Goal: Find specific page/section: Find specific page/section

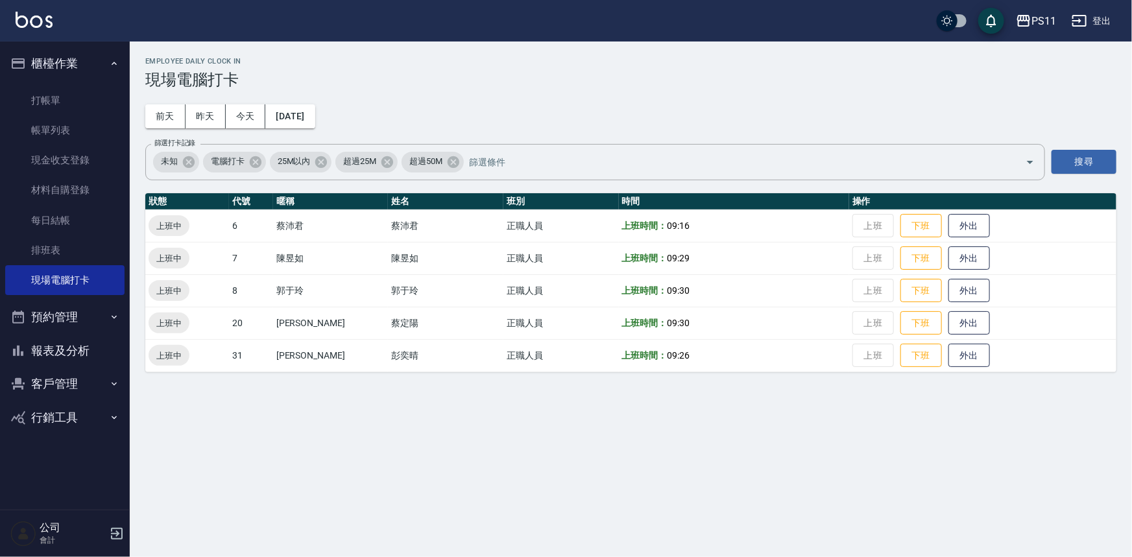
click at [71, 354] on button "報表及分析" at bounding box center [64, 351] width 119 height 34
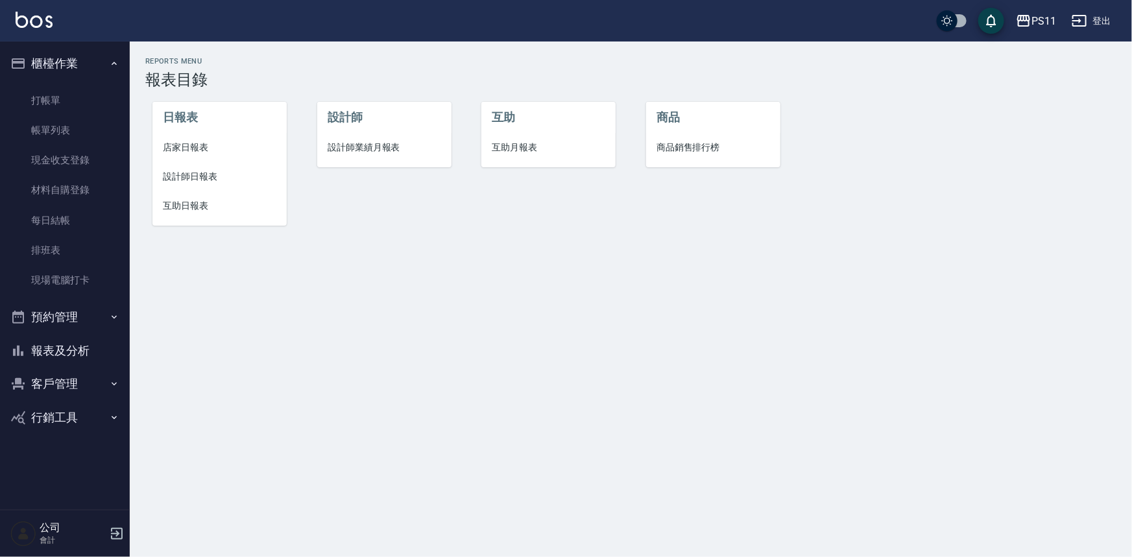
click at [66, 380] on button "客戶管理" at bounding box center [64, 384] width 119 height 34
click at [44, 421] on link "客戶列表" at bounding box center [64, 421] width 119 height 30
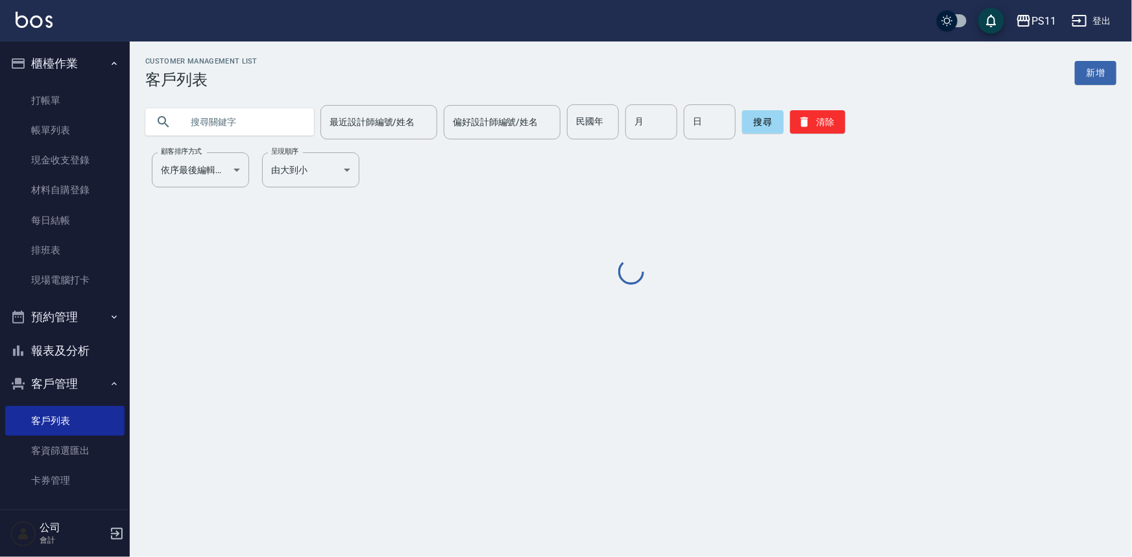
click at [221, 112] on input "text" at bounding box center [243, 121] width 122 height 35
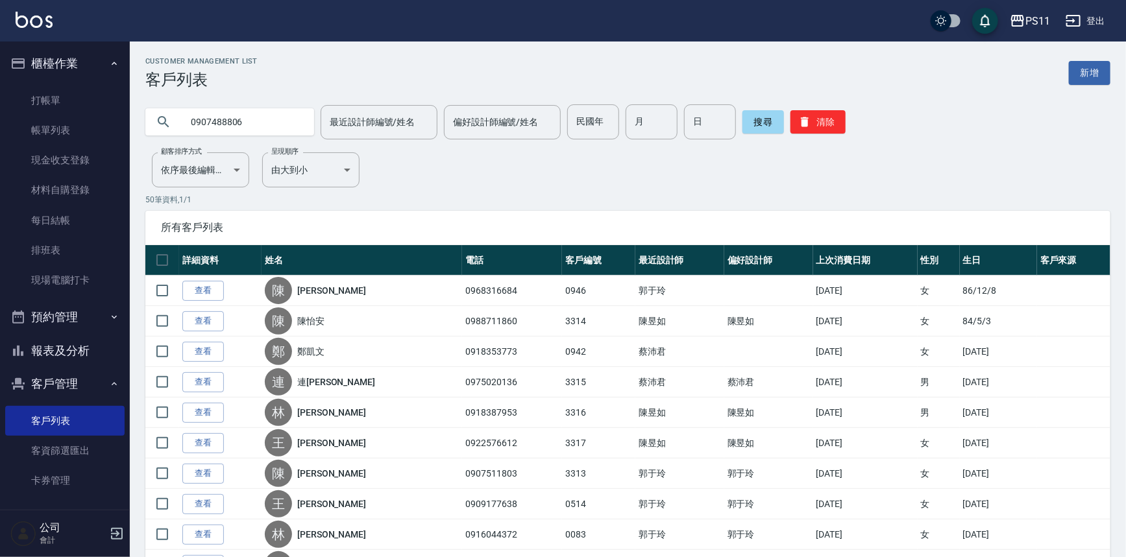
type input "0907488806"
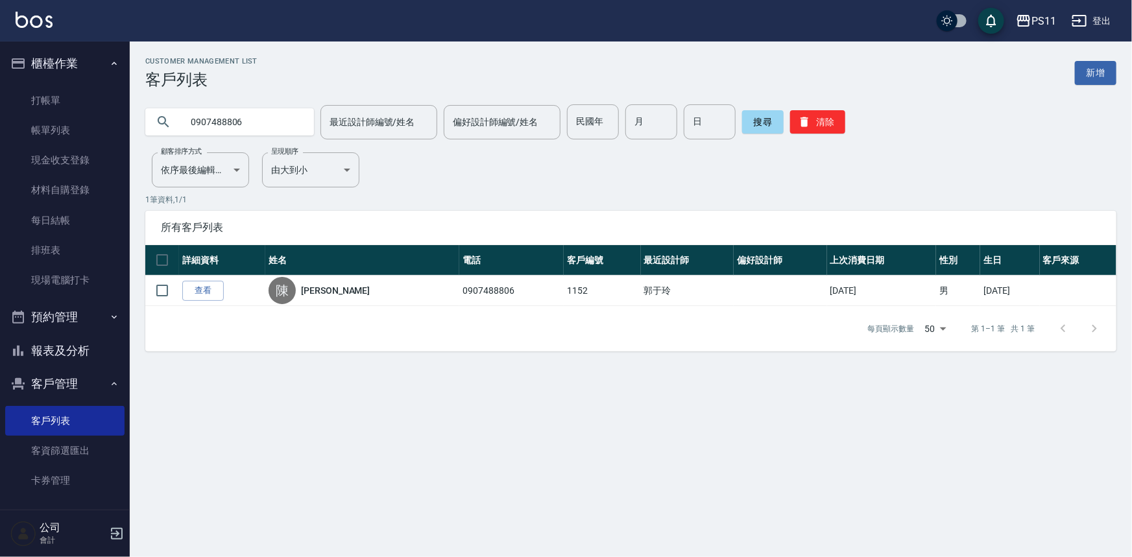
click at [89, 345] on button "報表及分析" at bounding box center [64, 351] width 119 height 34
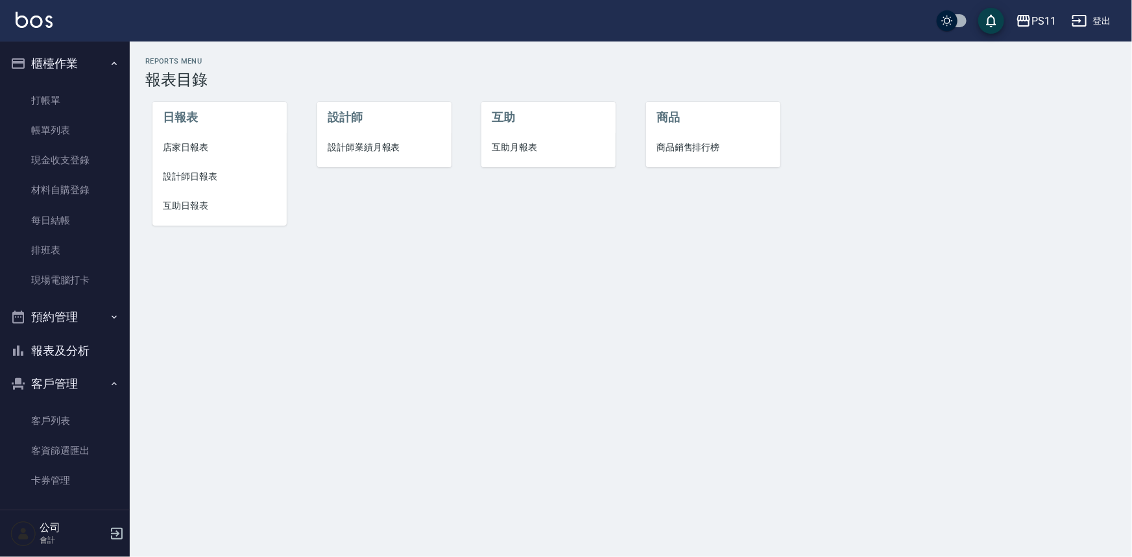
click at [195, 141] on span "店家日報表" at bounding box center [220, 148] width 114 height 14
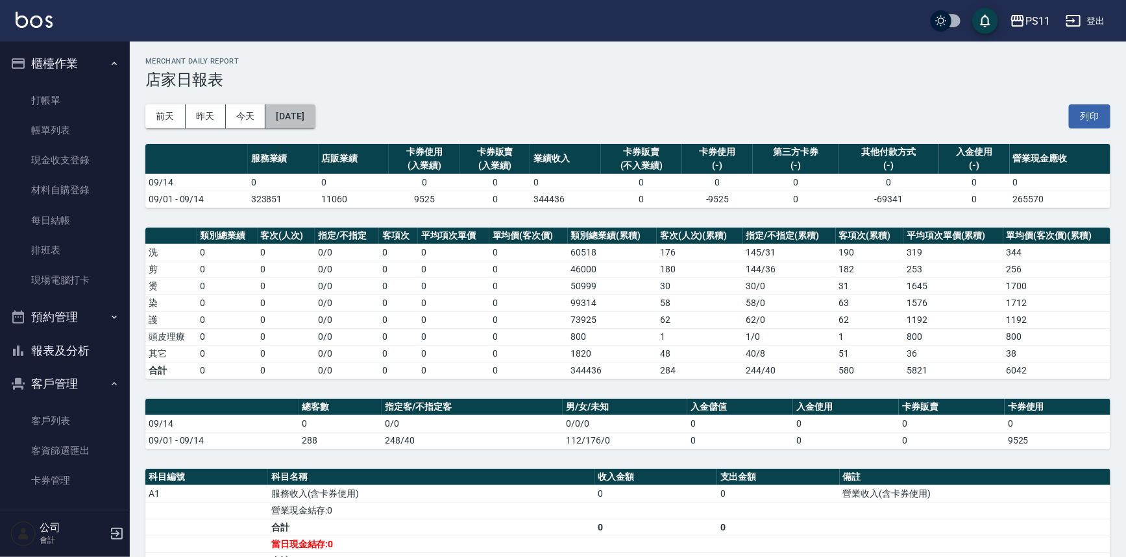
click at [315, 118] on button "[DATE]" at bounding box center [289, 116] width 49 height 24
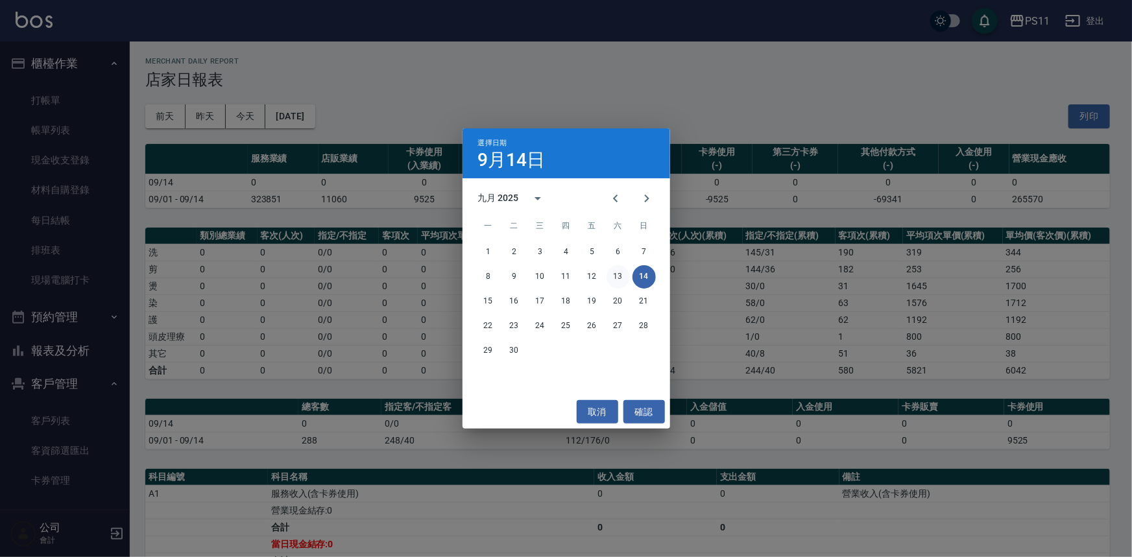
click at [612, 285] on button "13" at bounding box center [618, 276] width 23 height 23
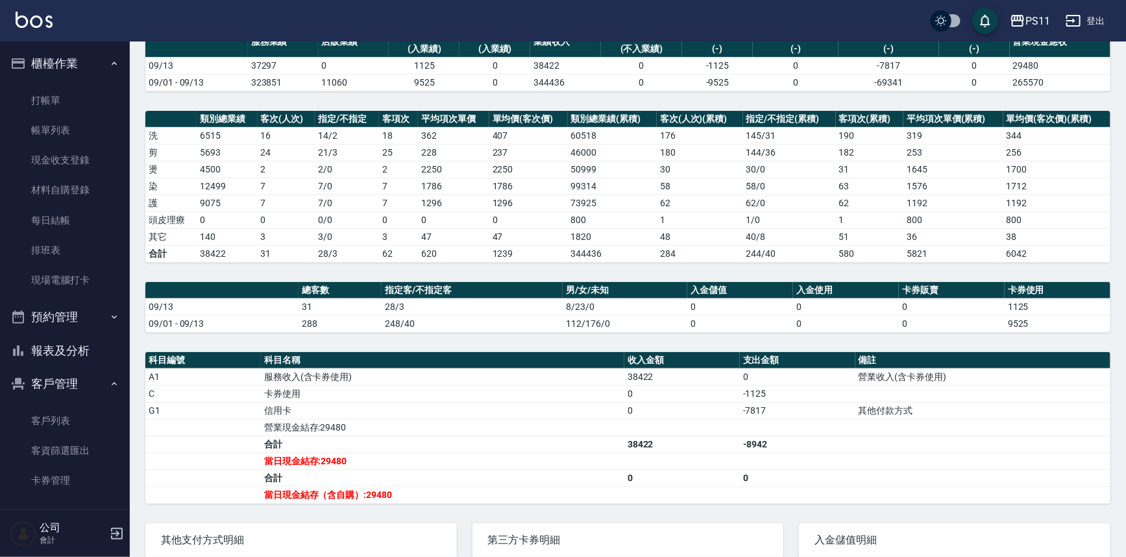
scroll to position [117, 0]
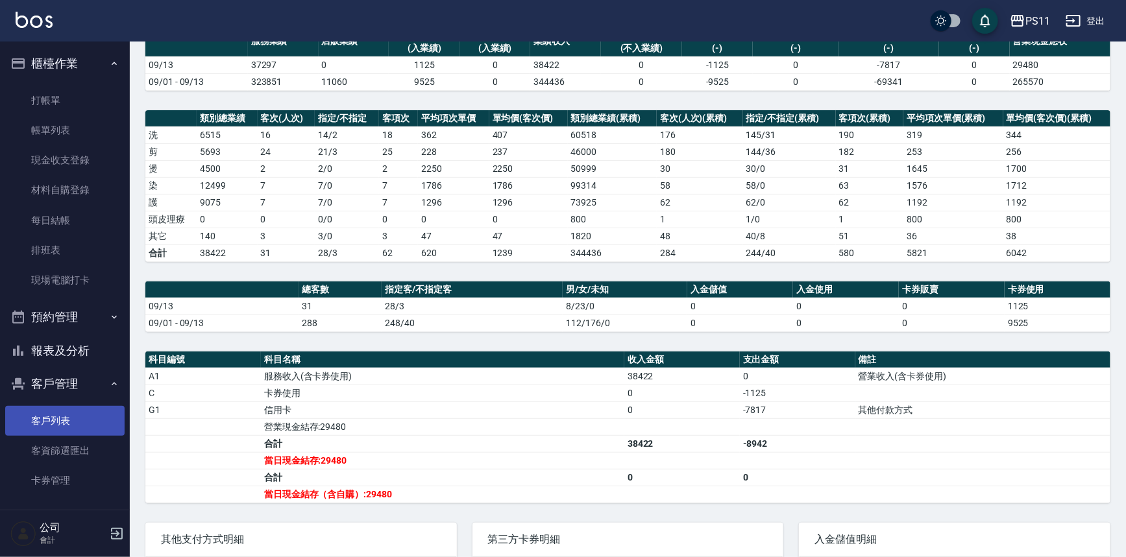
click at [52, 430] on link "客戶列表" at bounding box center [64, 421] width 119 height 30
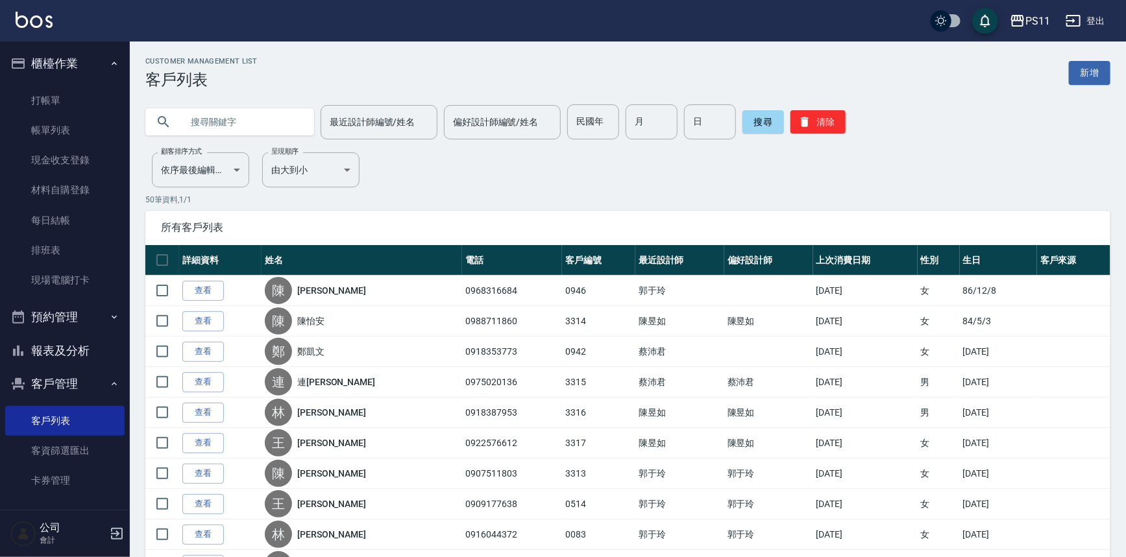
click at [293, 128] on input "text" at bounding box center [243, 121] width 122 height 35
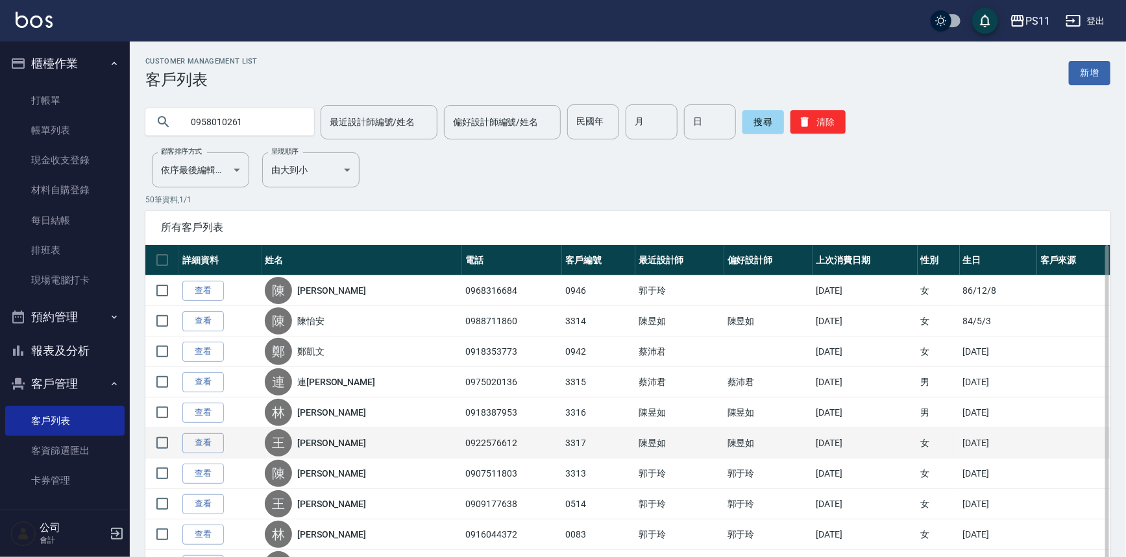
type input "0958010261"
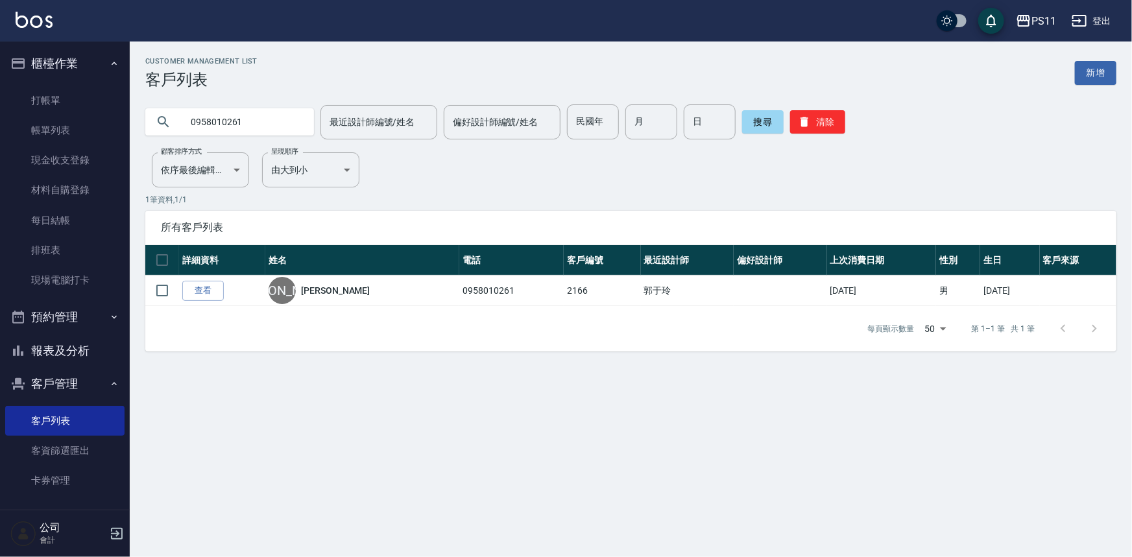
click at [70, 342] on button "報表及分析" at bounding box center [64, 351] width 119 height 34
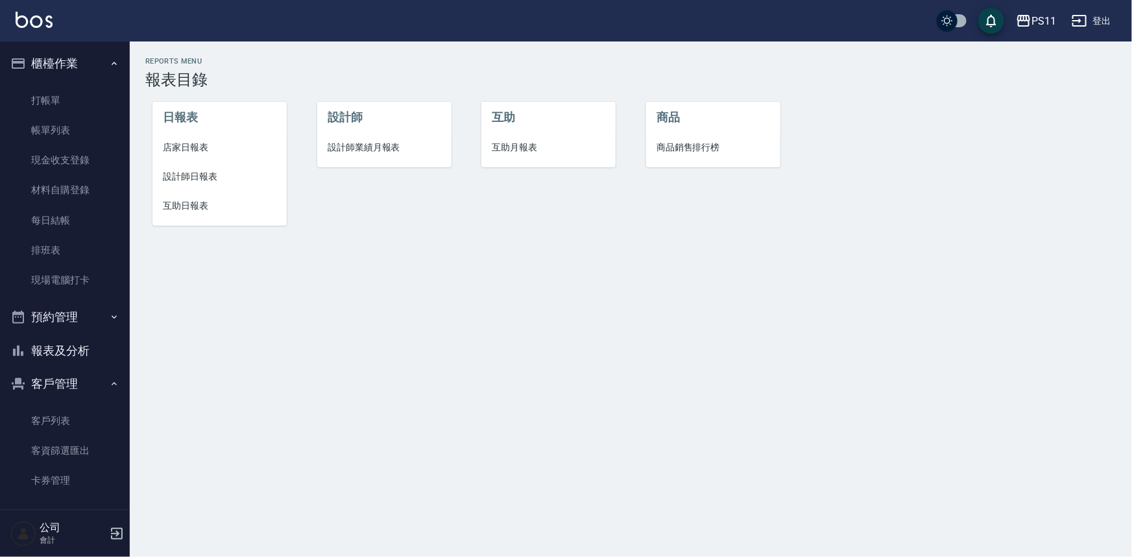
click at [201, 181] on span "設計師日報表" at bounding box center [220, 177] width 114 height 14
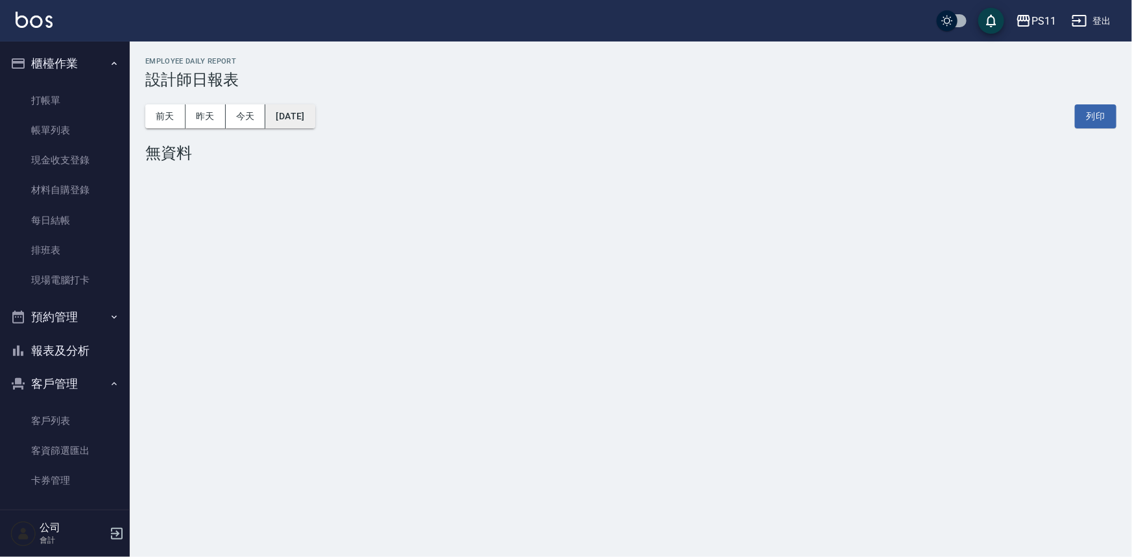
click at [310, 121] on button "[DATE]" at bounding box center [289, 116] width 49 height 24
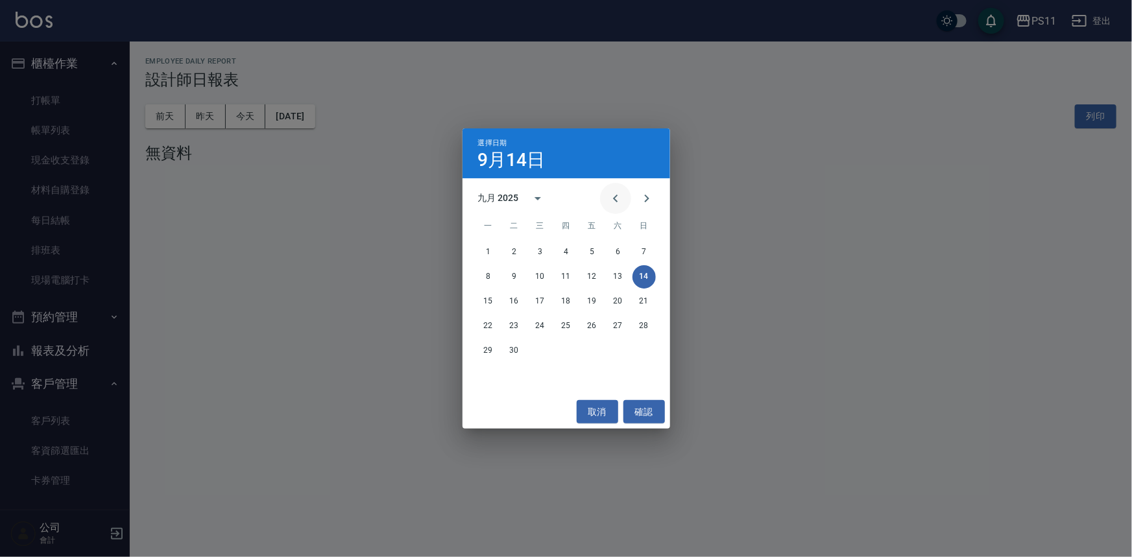
click at [615, 201] on icon "Previous month" at bounding box center [616, 199] width 16 height 16
click at [637, 346] on button "31" at bounding box center [644, 350] width 23 height 23
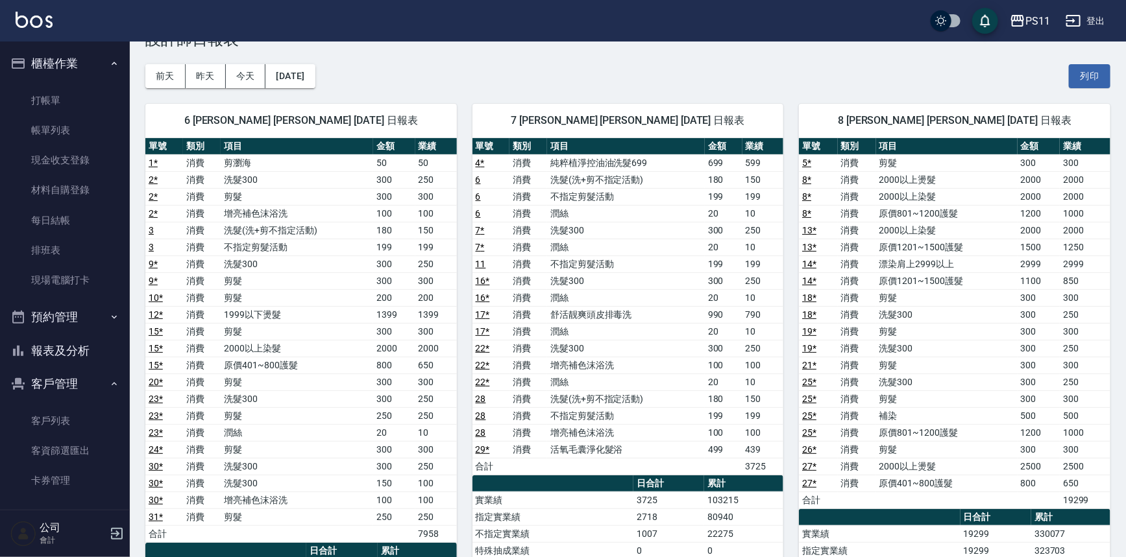
scroll to position [58, 0]
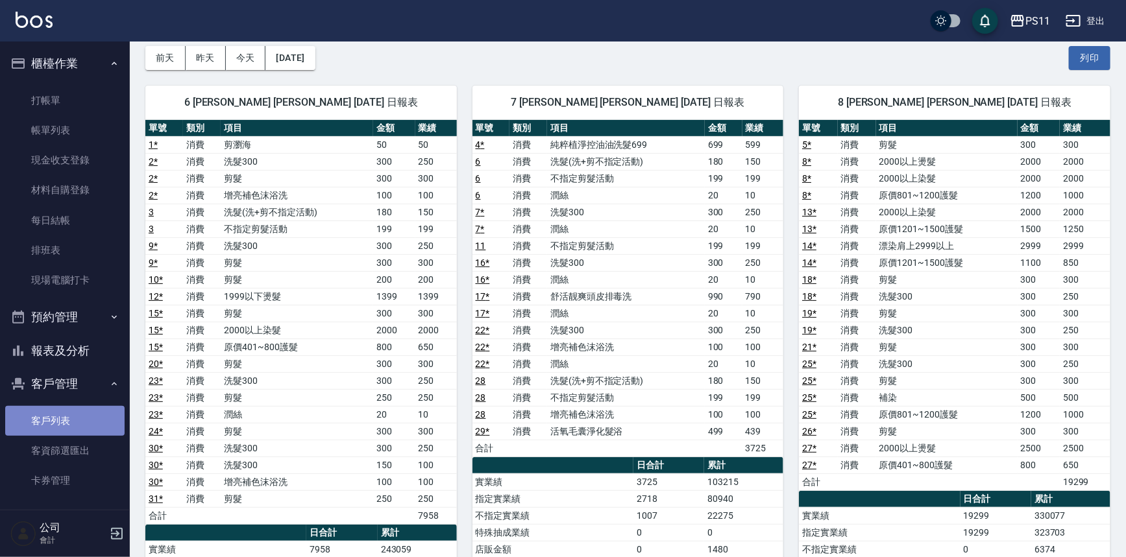
click at [86, 415] on link "客戶列表" at bounding box center [64, 421] width 119 height 30
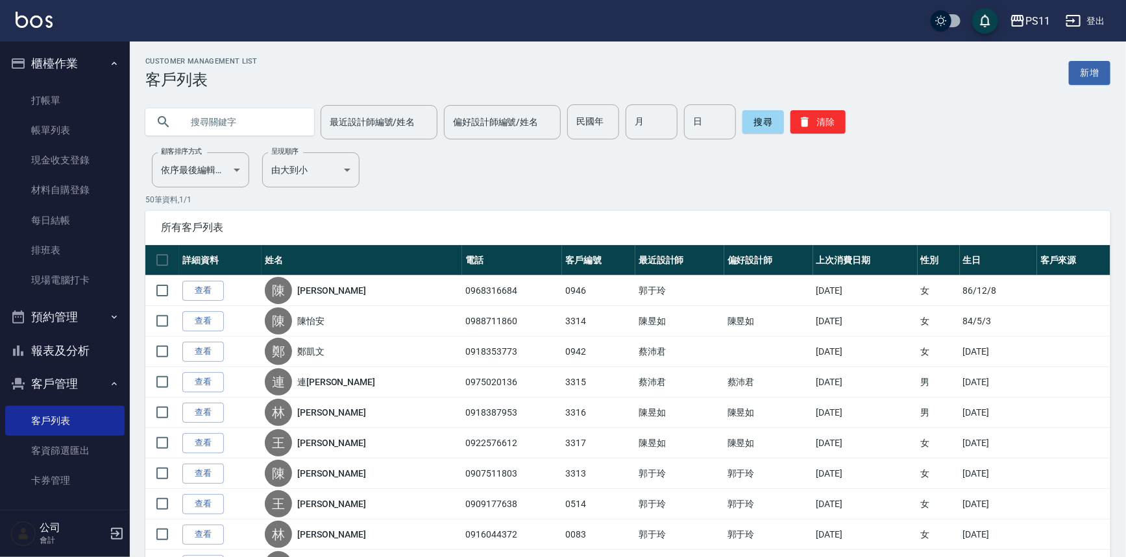
click at [284, 127] on input "text" at bounding box center [243, 121] width 122 height 35
type input "0920568912"
